Goal: Complete application form

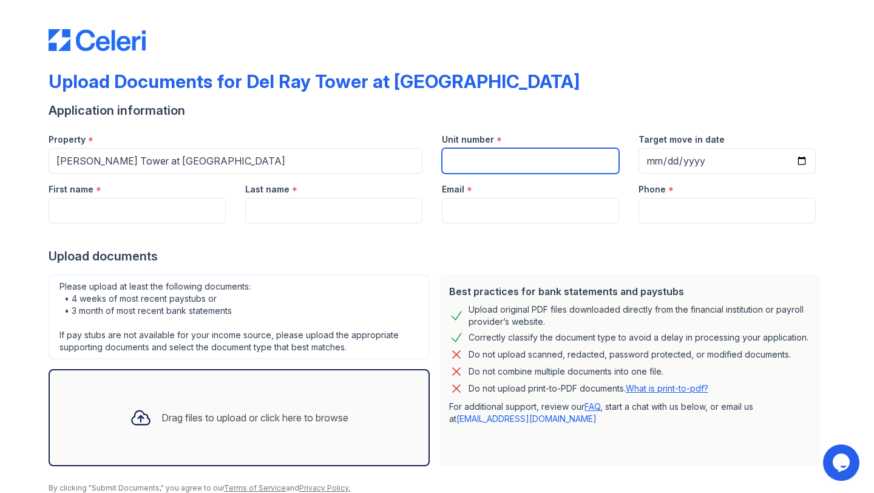
click at [510, 161] on input "Unit number" at bounding box center [530, 160] width 177 height 25
type input "2"
type input "1101"
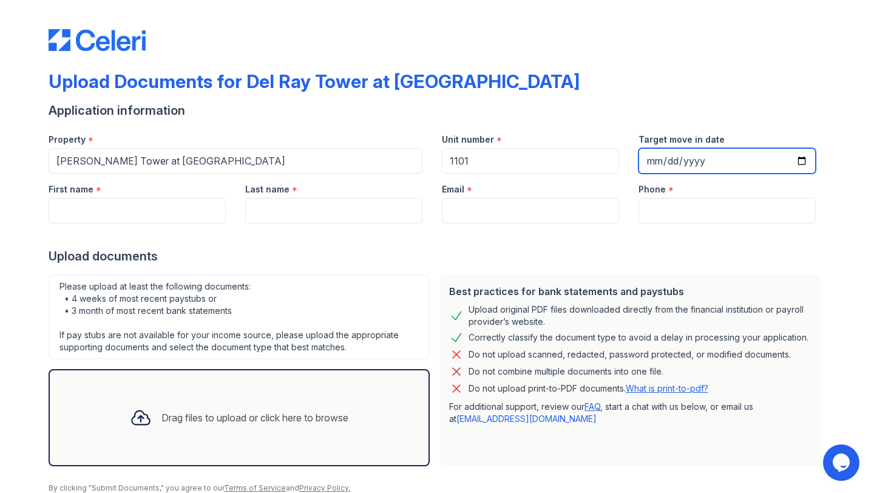
click at [668, 153] on input "Target move in date" at bounding box center [726, 160] width 177 height 25
click at [669, 158] on input "Target move in date" at bounding box center [726, 160] width 177 height 25
click at [805, 156] on input "Target move in date" at bounding box center [726, 160] width 177 height 25
type input "[DATE]"
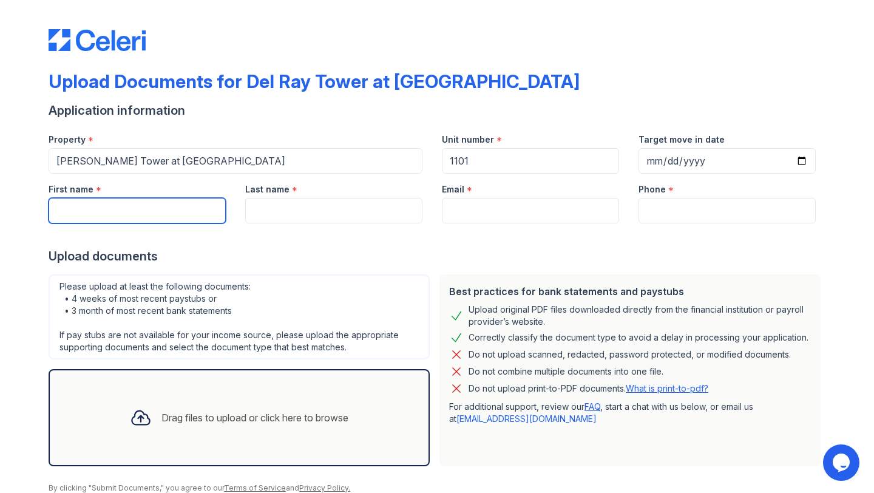
click at [107, 200] on input "First name" at bounding box center [137, 210] width 177 height 25
type input "[PERSON_NAME]"
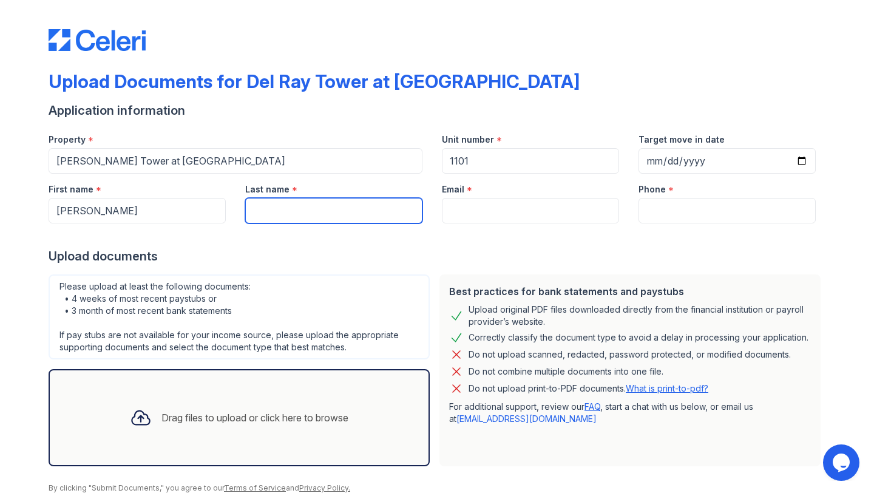
type input "[PERSON_NAME]"
type input "[EMAIL_ADDRESS][DOMAIN_NAME]"
type input "3473160583"
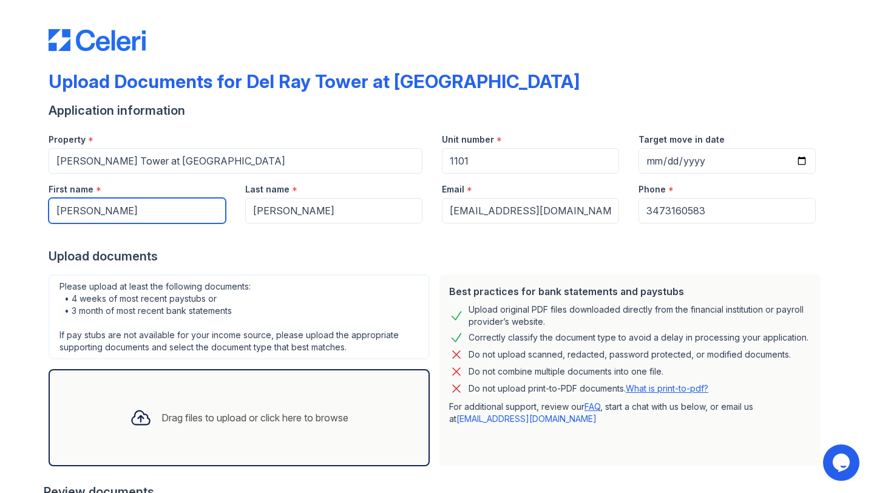
scroll to position [174, 0]
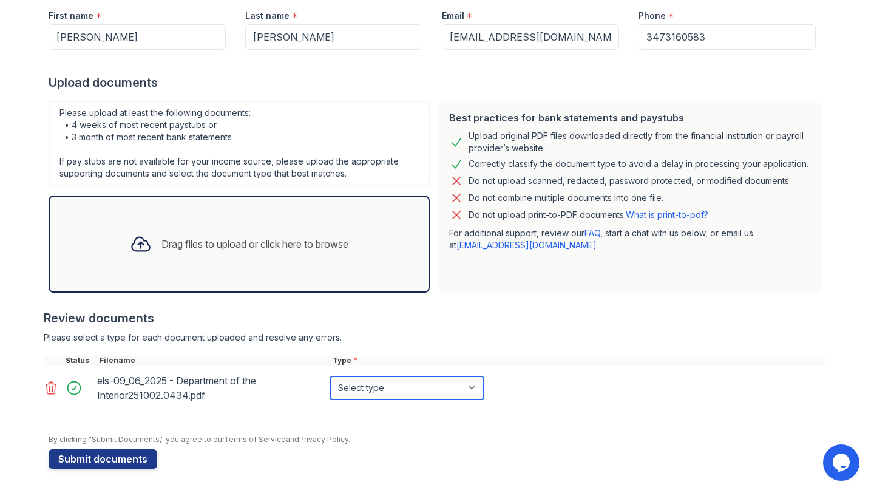
click at [417, 395] on select "Select type Paystub Bank Statement Offer Letter Tax Documents Benefit Award Let…" at bounding box center [407, 387] width 154 height 23
select select "paystub"
click at [549, 292] on div "Best practices for bank statements and paystubs Upload original PDF files downl…" at bounding box center [629, 196] width 391 height 201
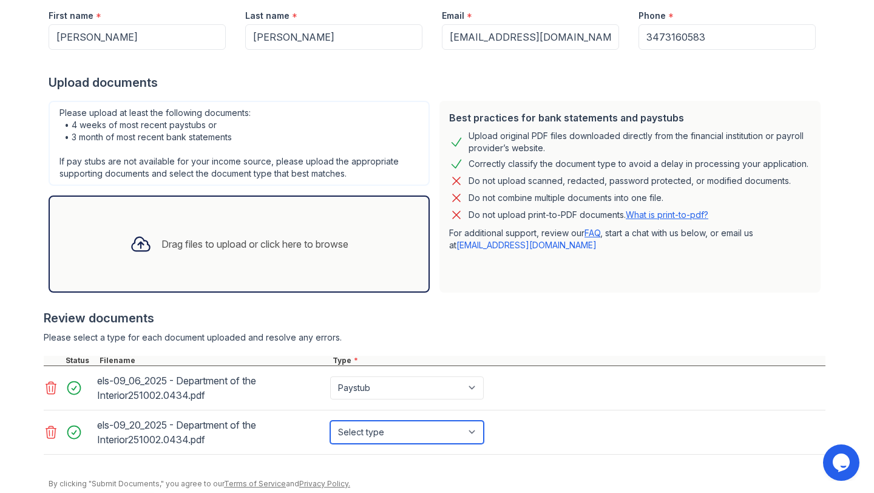
click at [428, 432] on select "Select type Paystub Bank Statement Offer Letter Tax Documents Benefit Award Let…" at bounding box center [407, 431] width 154 height 23
select select "paystub"
click at [658, 342] on div "Please select a type for each document uploaded and resolve any errors." at bounding box center [434, 337] width 781 height 12
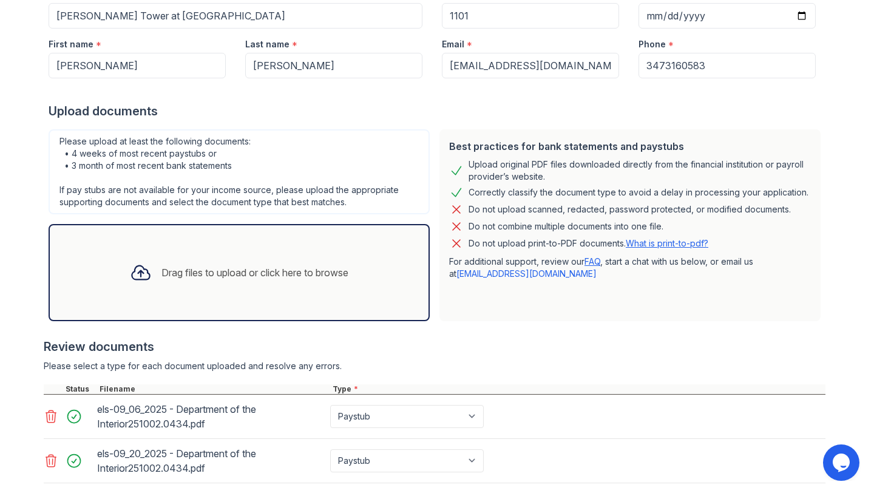
scroll to position [218, 0]
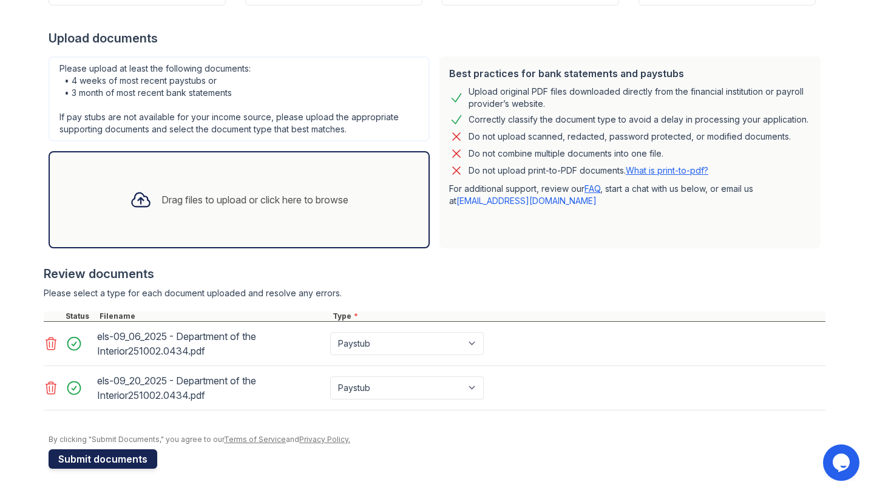
click at [115, 460] on button "Submit documents" at bounding box center [103, 458] width 109 height 19
